Goal: Information Seeking & Learning: Find specific fact

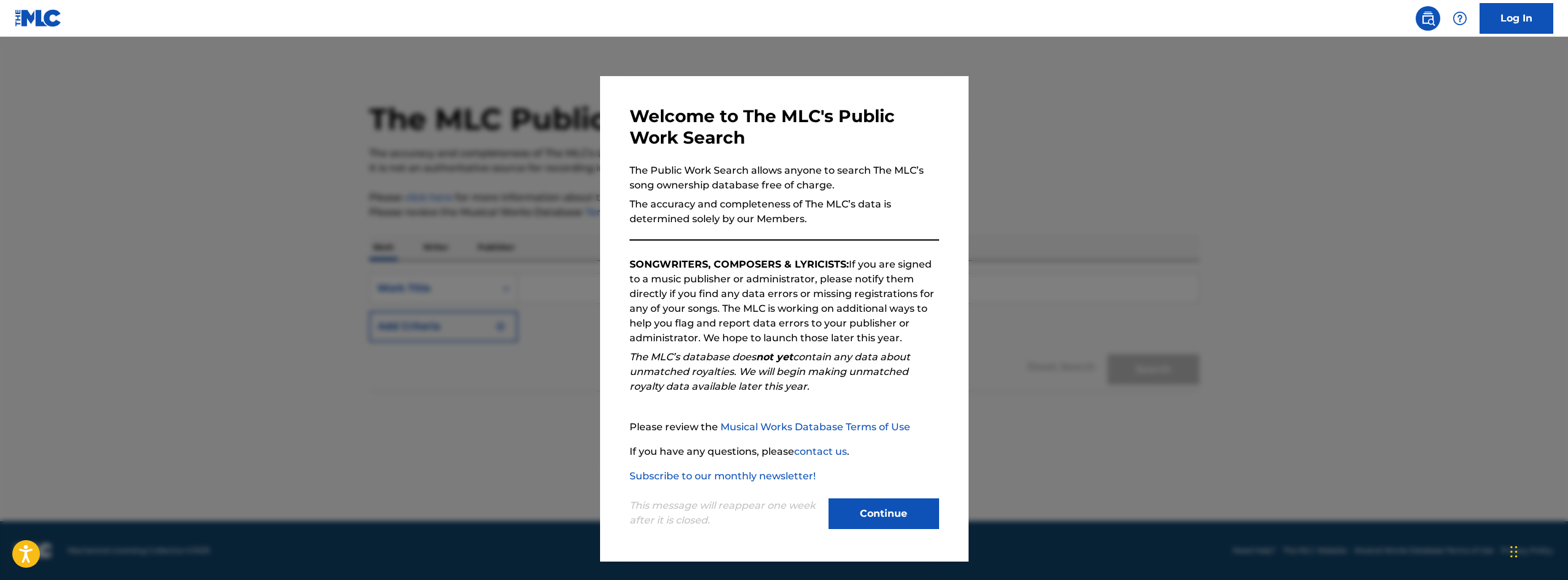
click at [853, 513] on button "Continue" at bounding box center [883, 513] width 111 height 31
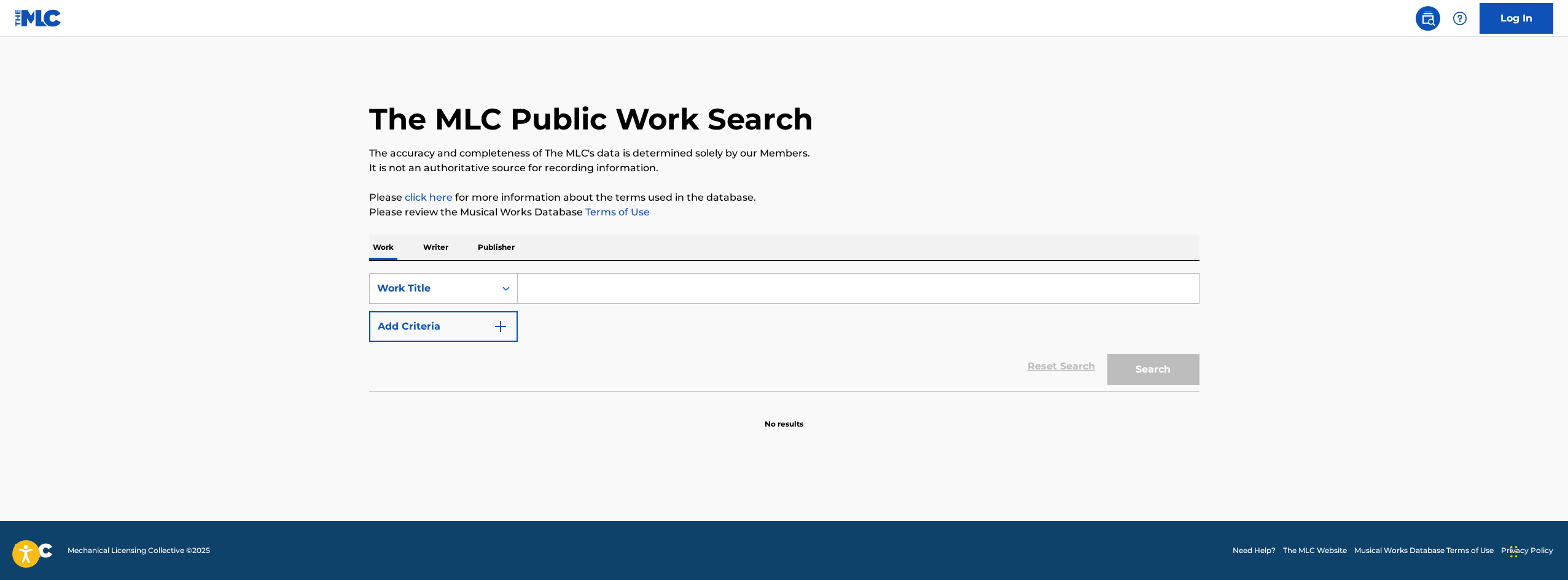
click at [551, 290] on input "Search Form" at bounding box center [857, 289] width 681 height 30
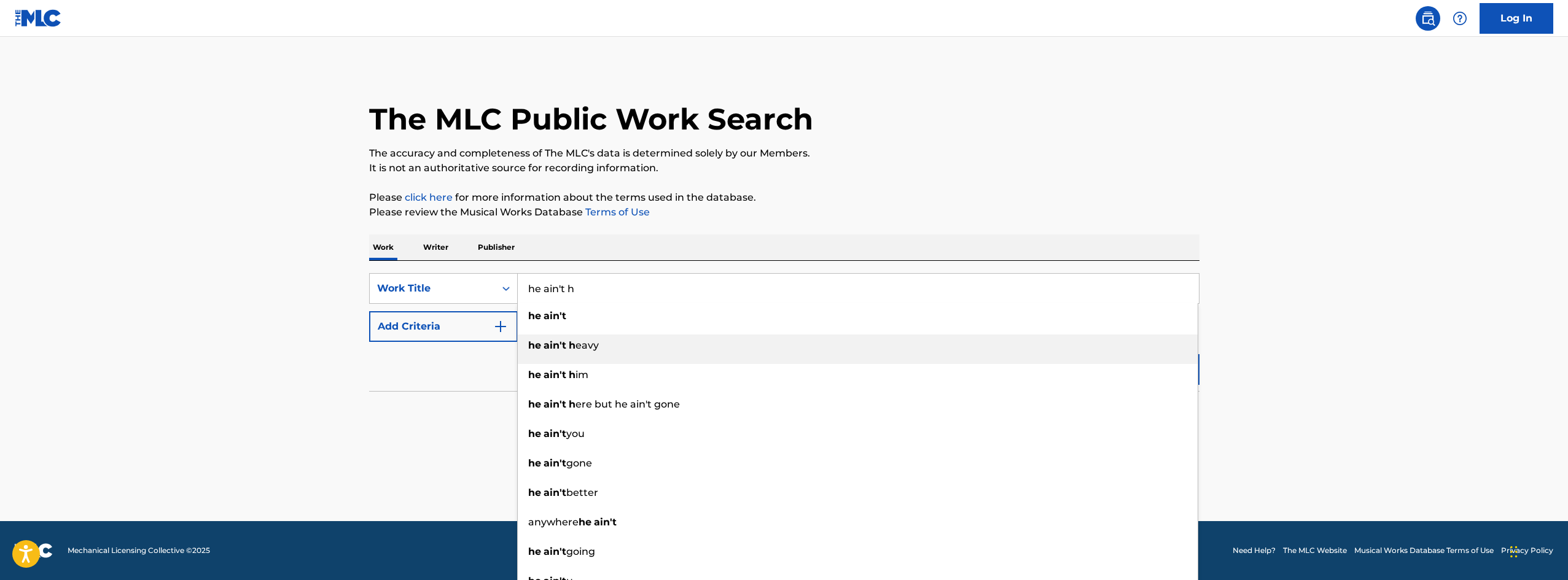
click at [586, 345] on span "eavy" at bounding box center [587, 345] width 24 height 12
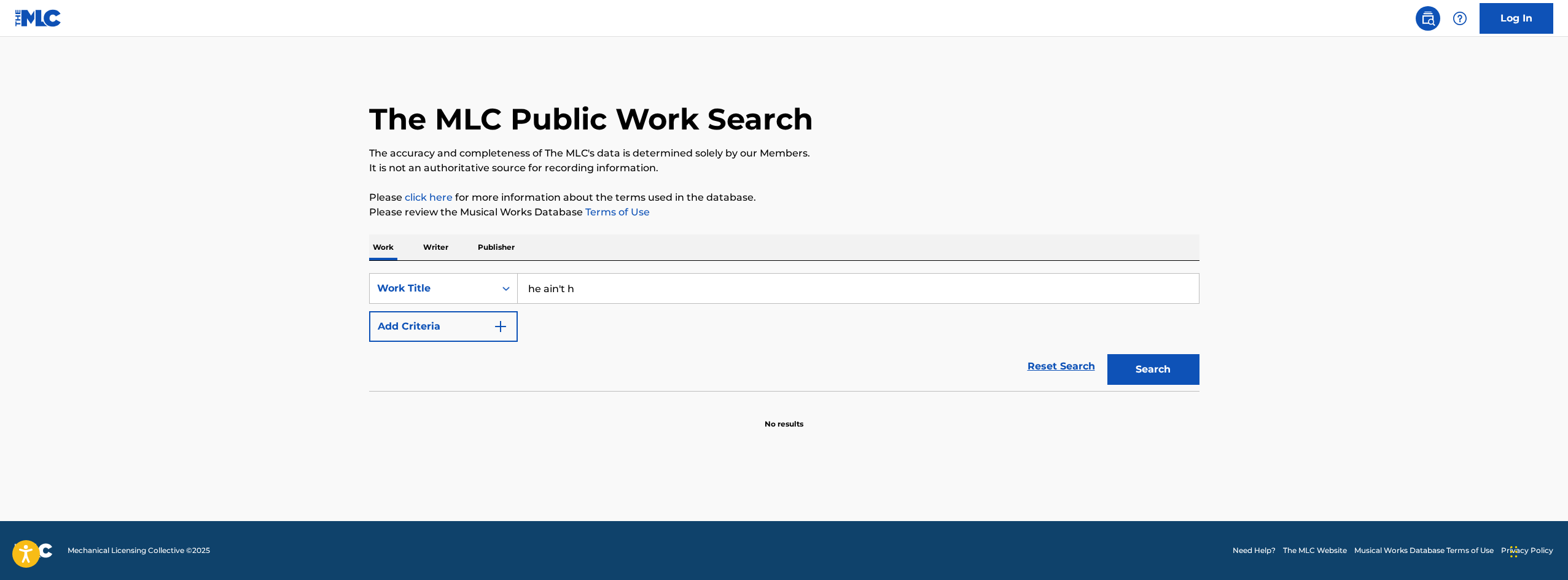
click at [1166, 364] on button "Search" at bounding box center [1153, 369] width 92 height 31
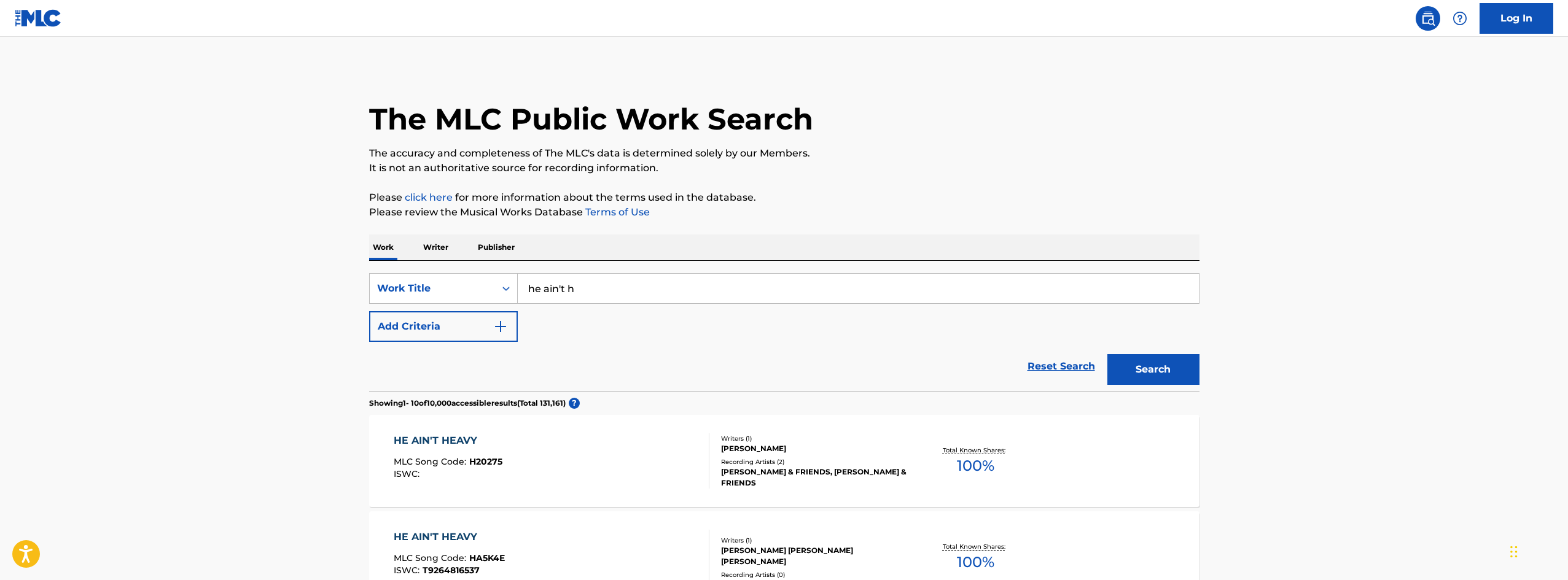
click at [637, 286] on input "he ain't h" at bounding box center [857, 289] width 681 height 30
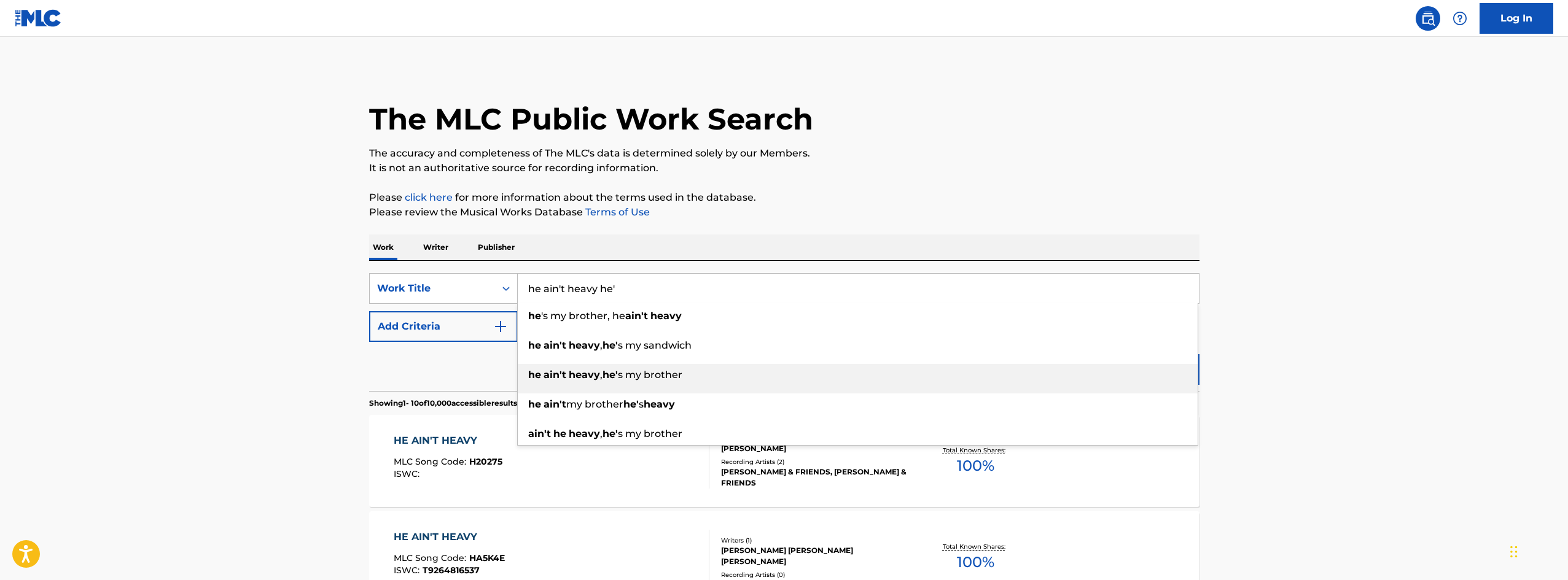
type input "he ain't heavy he'"
click at [630, 379] on span "s my brother" at bounding box center [650, 374] width 64 height 12
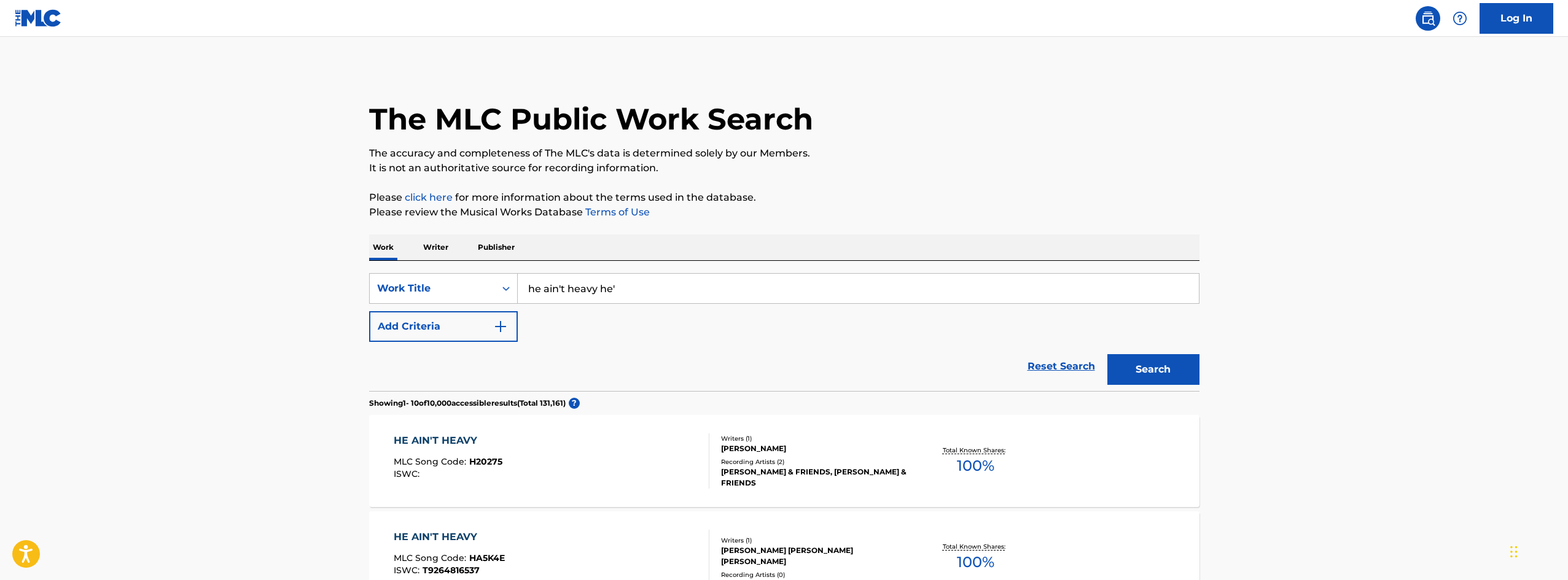
click at [1129, 372] on button "Search" at bounding box center [1153, 369] width 92 height 31
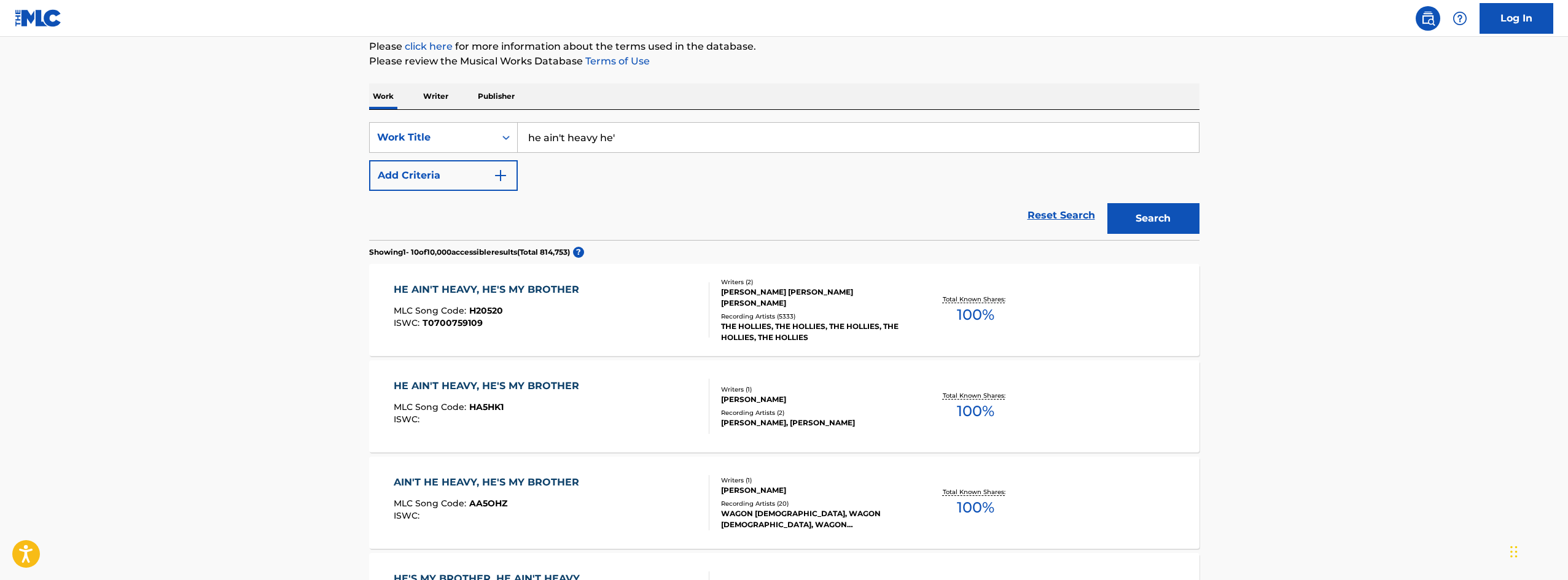
scroll to position [151, 0]
click at [489, 288] on div "HE AIN'T HEAVY, HE'S MY BROTHER" at bounding box center [489, 289] width 192 height 15
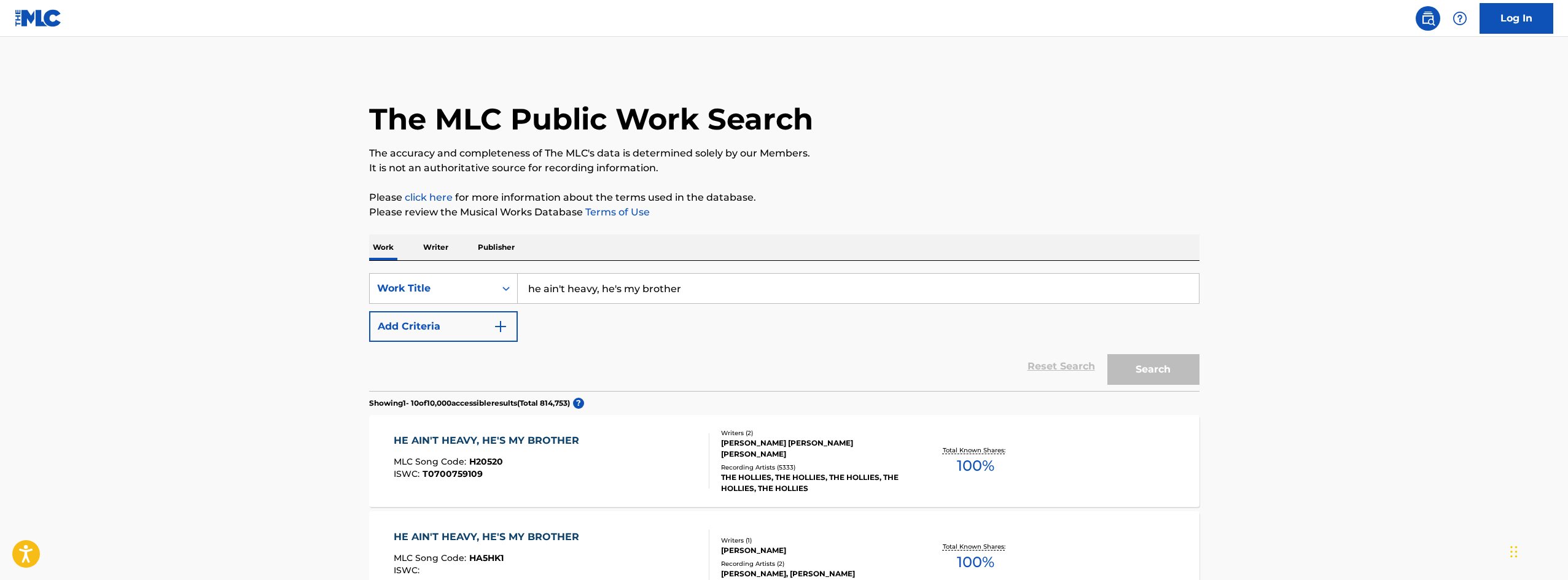
scroll to position [151, 0]
